Goal: Navigation & Orientation: Find specific page/section

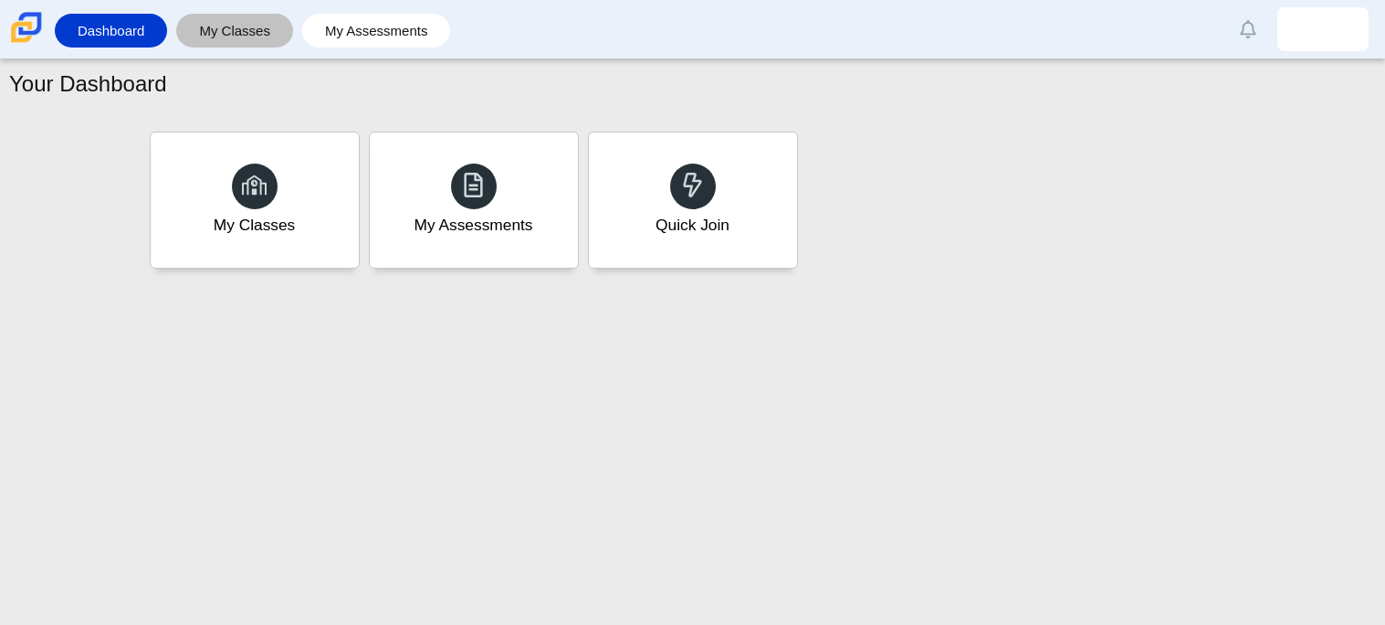
click at [226, 32] on link "My Classes" at bounding box center [234, 31] width 99 height 34
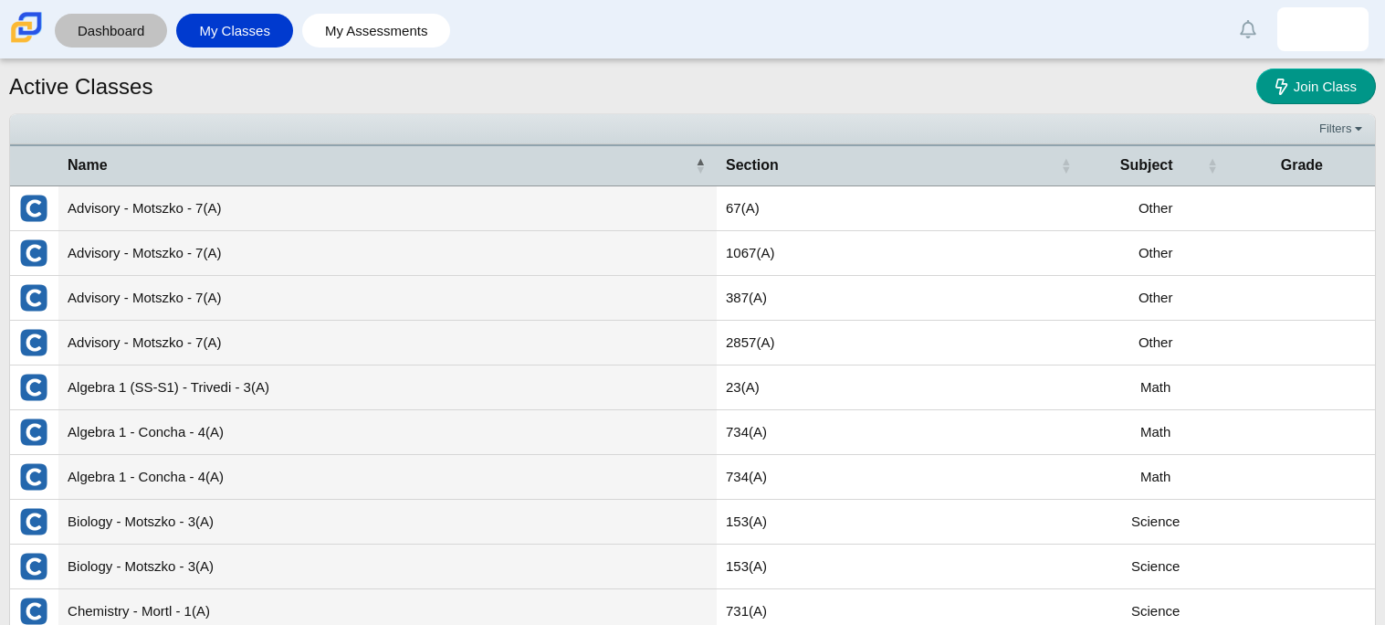
click at [117, 19] on link "Dashboard" at bounding box center [111, 31] width 94 height 34
